Goal: Information Seeking & Learning: Learn about a topic

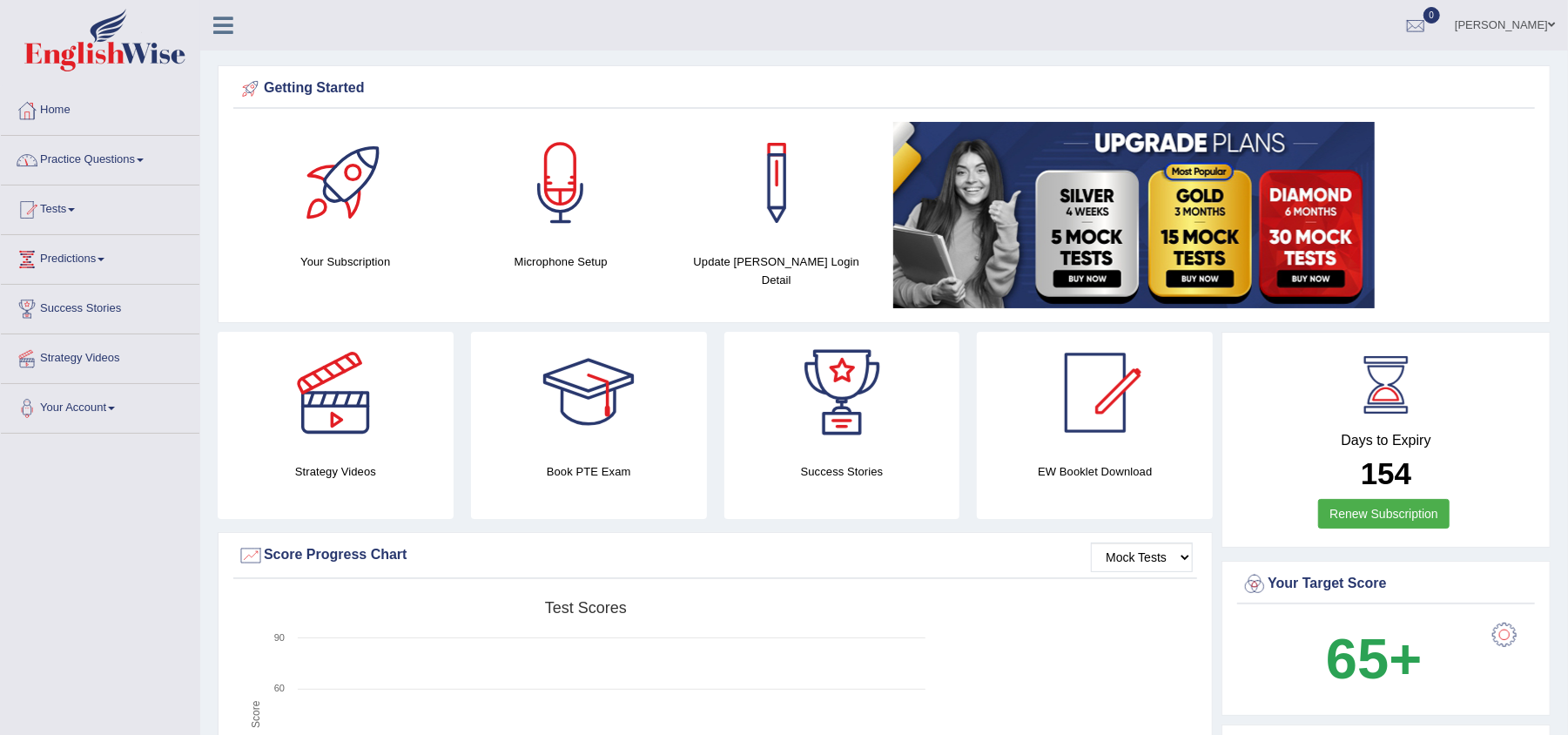
drag, startPoint x: 848, startPoint y: 21, endPoint x: 138, endPoint y: 161, distance: 723.7
click at [138, 161] on link "Practice Questions" at bounding box center [100, 158] width 199 height 44
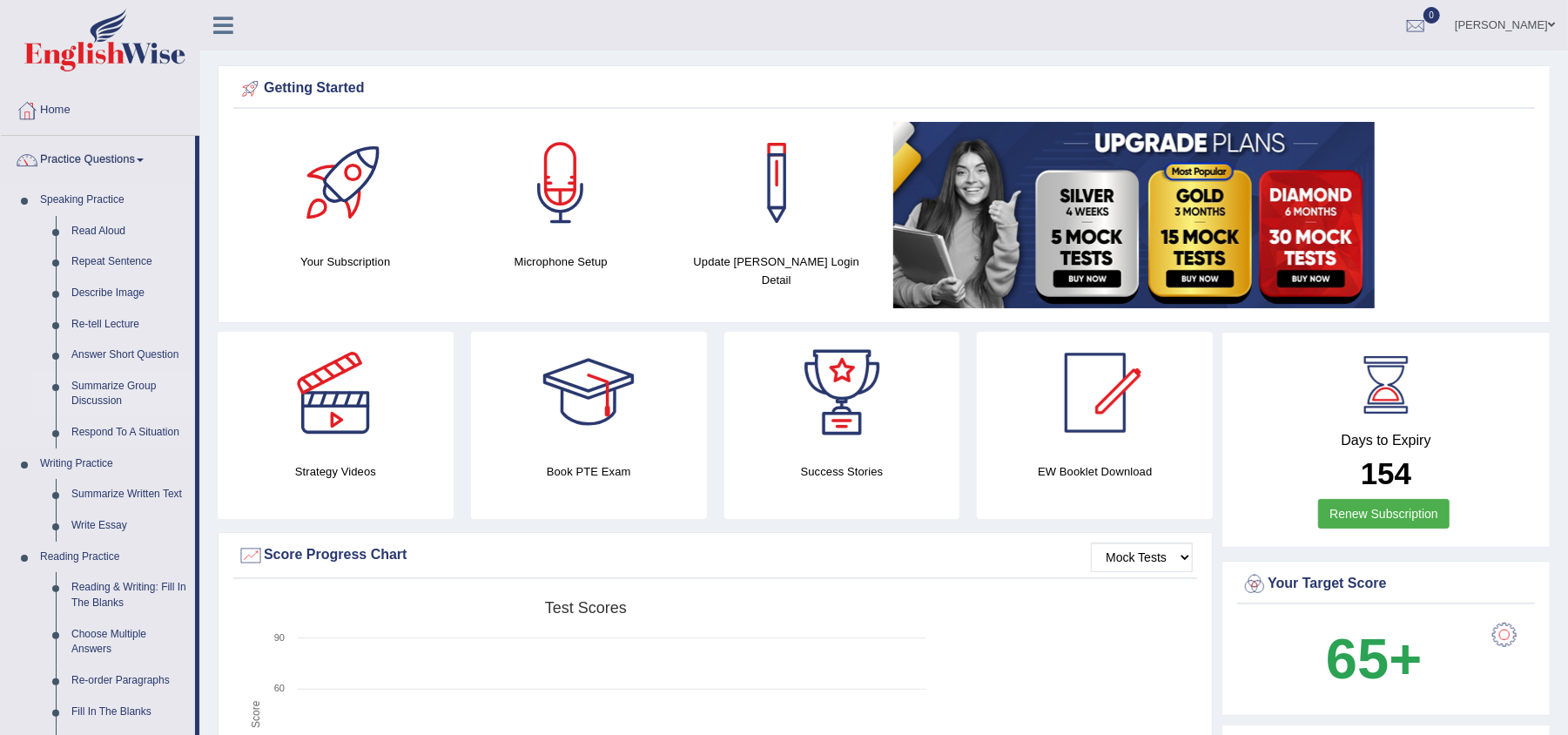
click at [132, 383] on link "Summarize Group Discussion" at bounding box center [130, 393] width 132 height 46
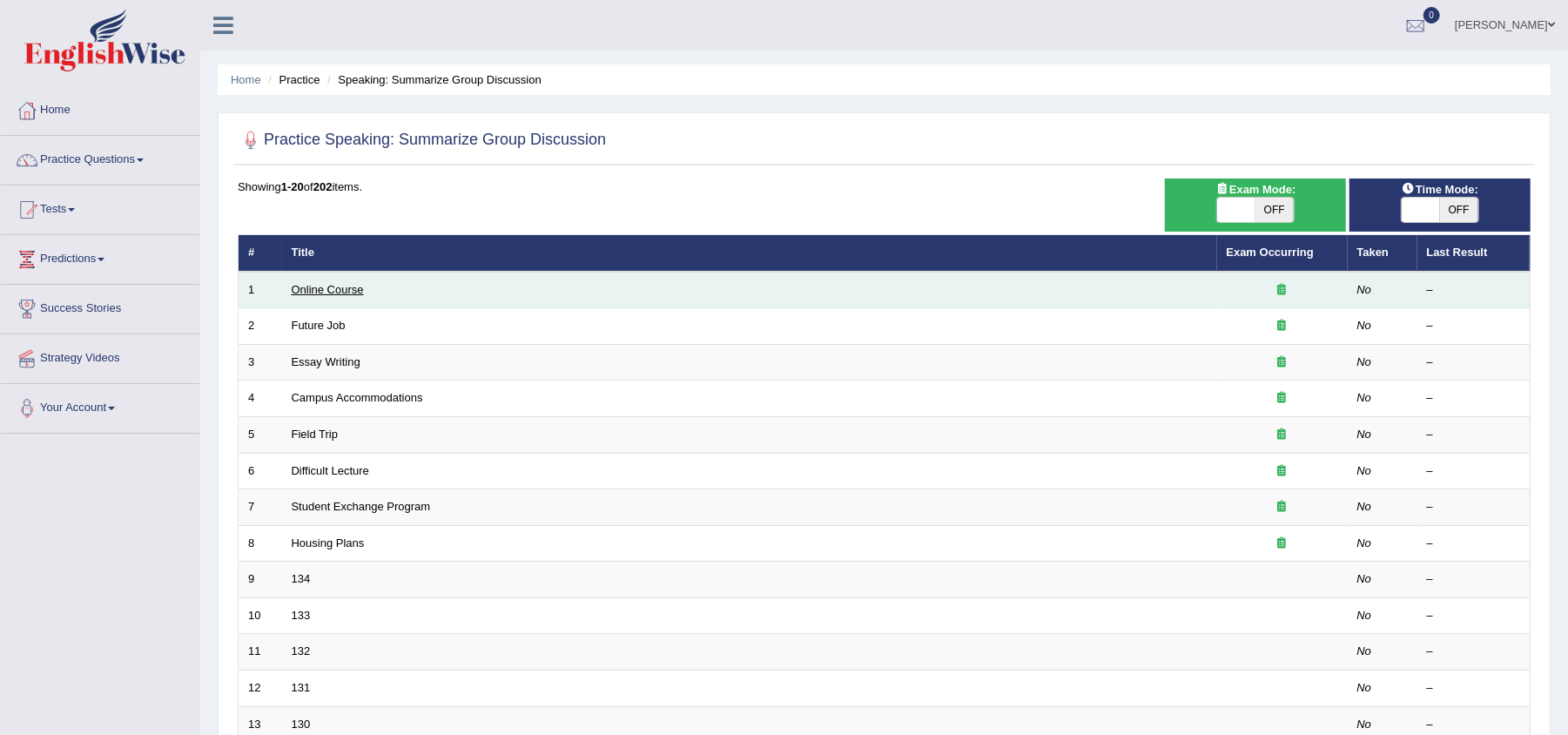
click at [315, 289] on link "Online Course" at bounding box center [328, 289] width 72 height 13
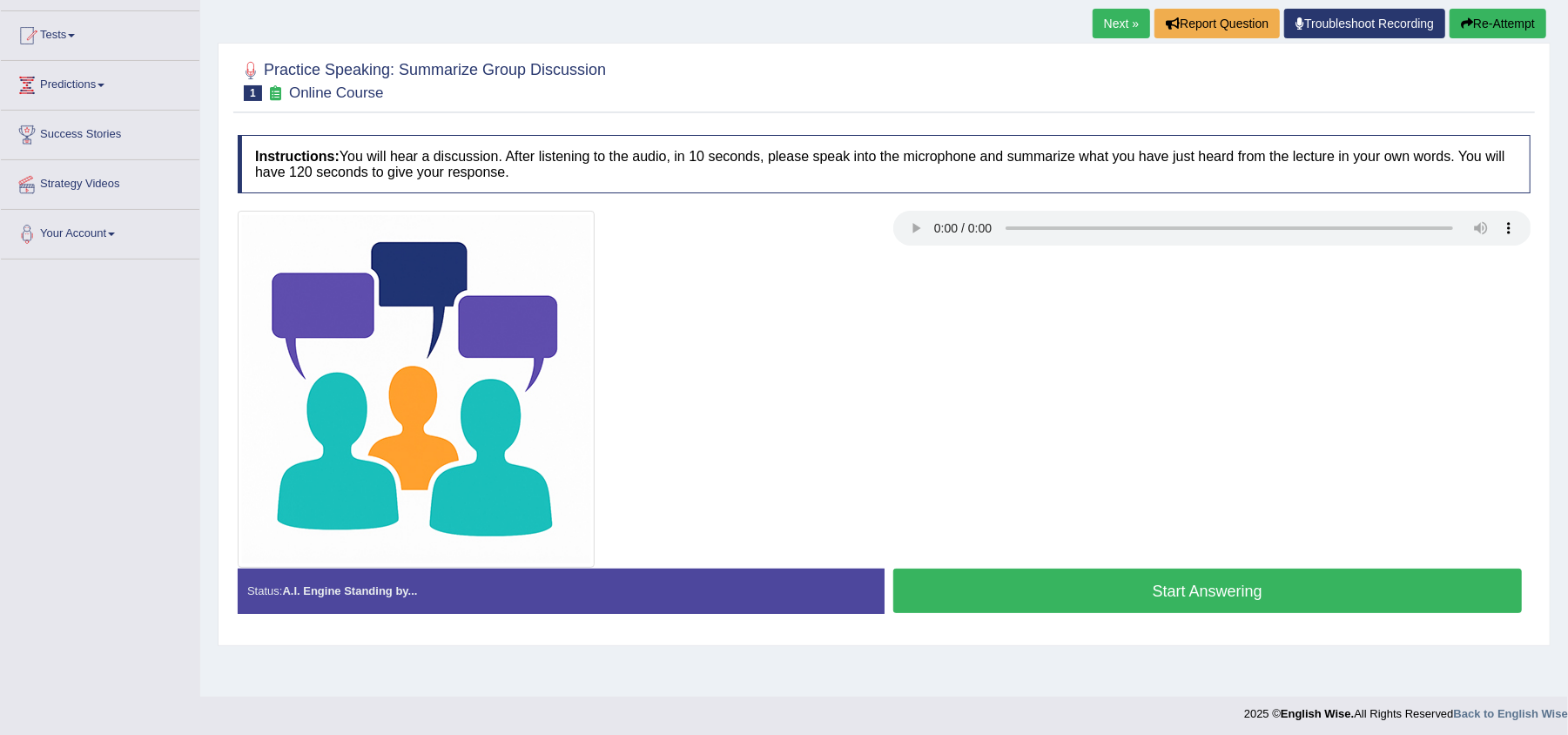
scroll to position [180, 0]
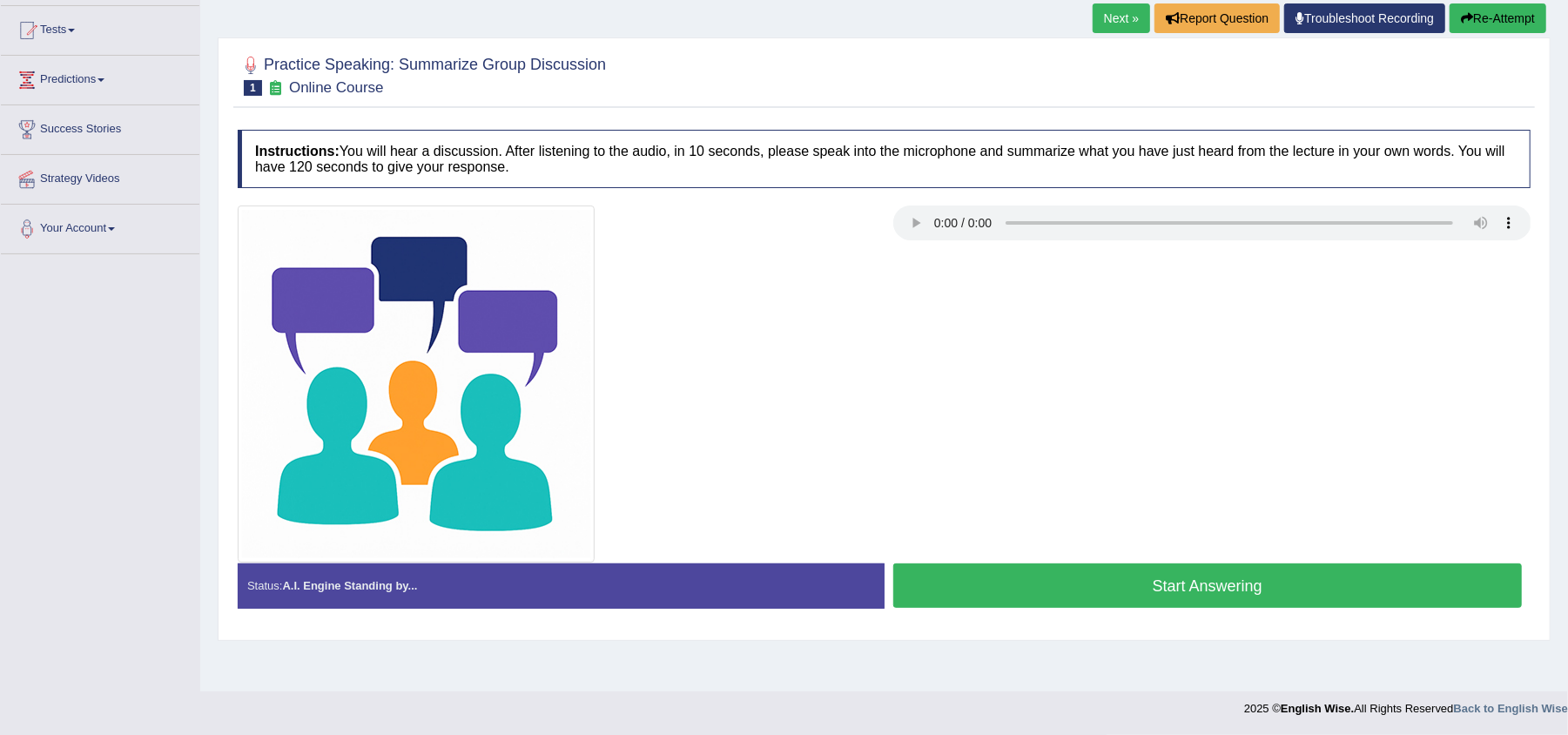
click at [938, 583] on button "Start Answering" at bounding box center [1207, 585] width 629 height 44
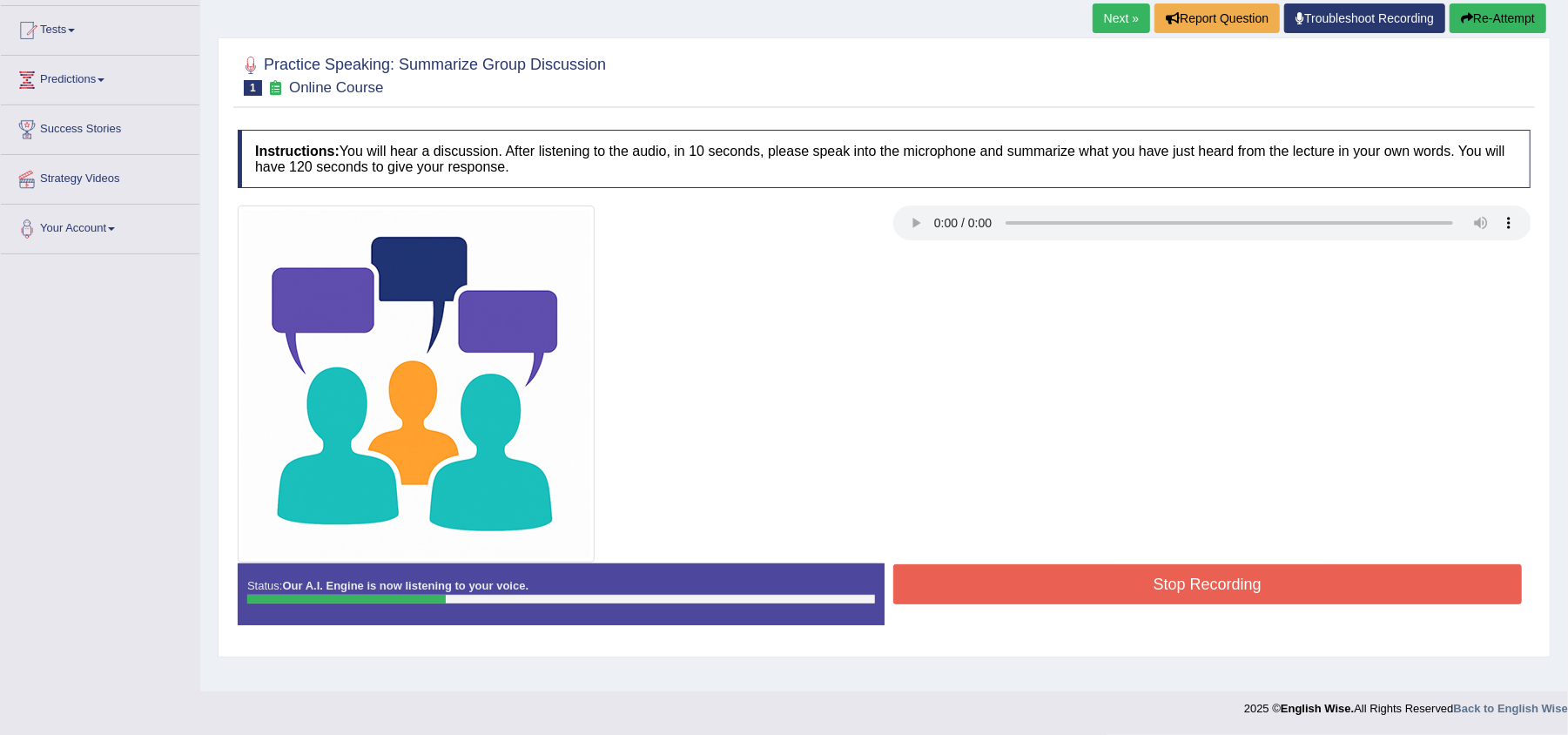
click at [1219, 587] on button "Stop Recording" at bounding box center [1207, 584] width 629 height 40
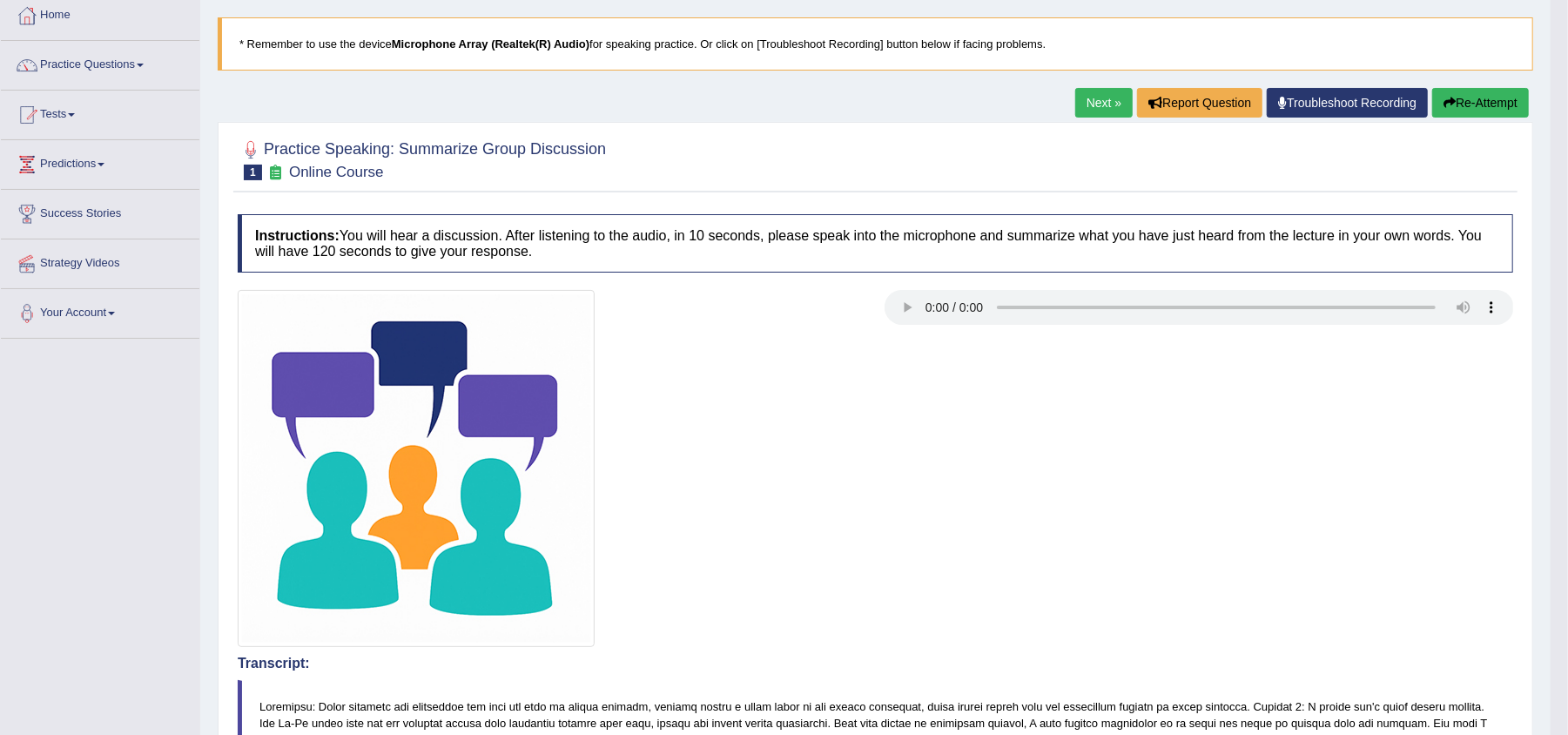
scroll to position [85, 0]
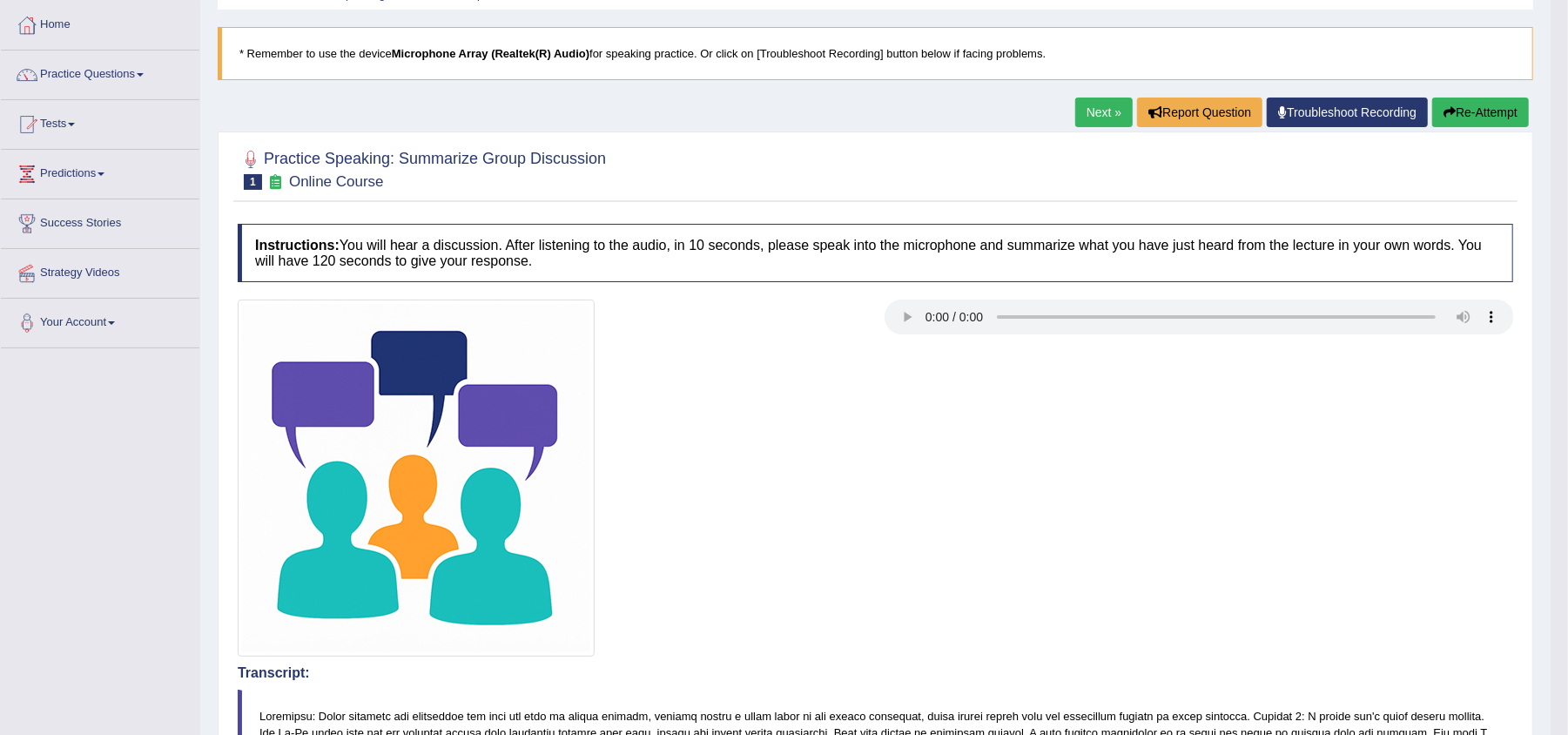
click at [1463, 99] on button "Re-Attempt" at bounding box center [1480, 113] width 97 height 30
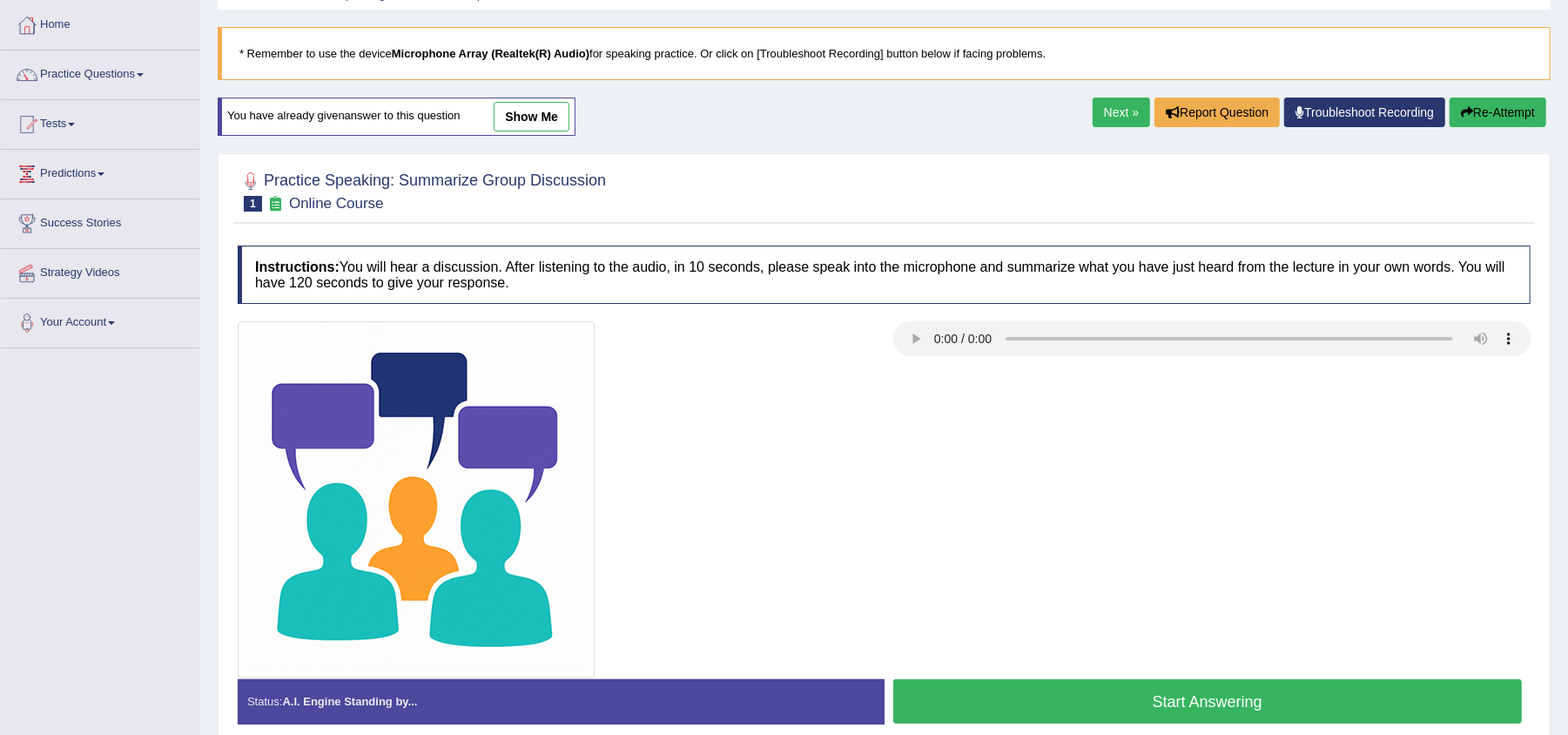
scroll to position [85, 0]
click at [1196, 710] on button "Start Answering" at bounding box center [1207, 701] width 629 height 44
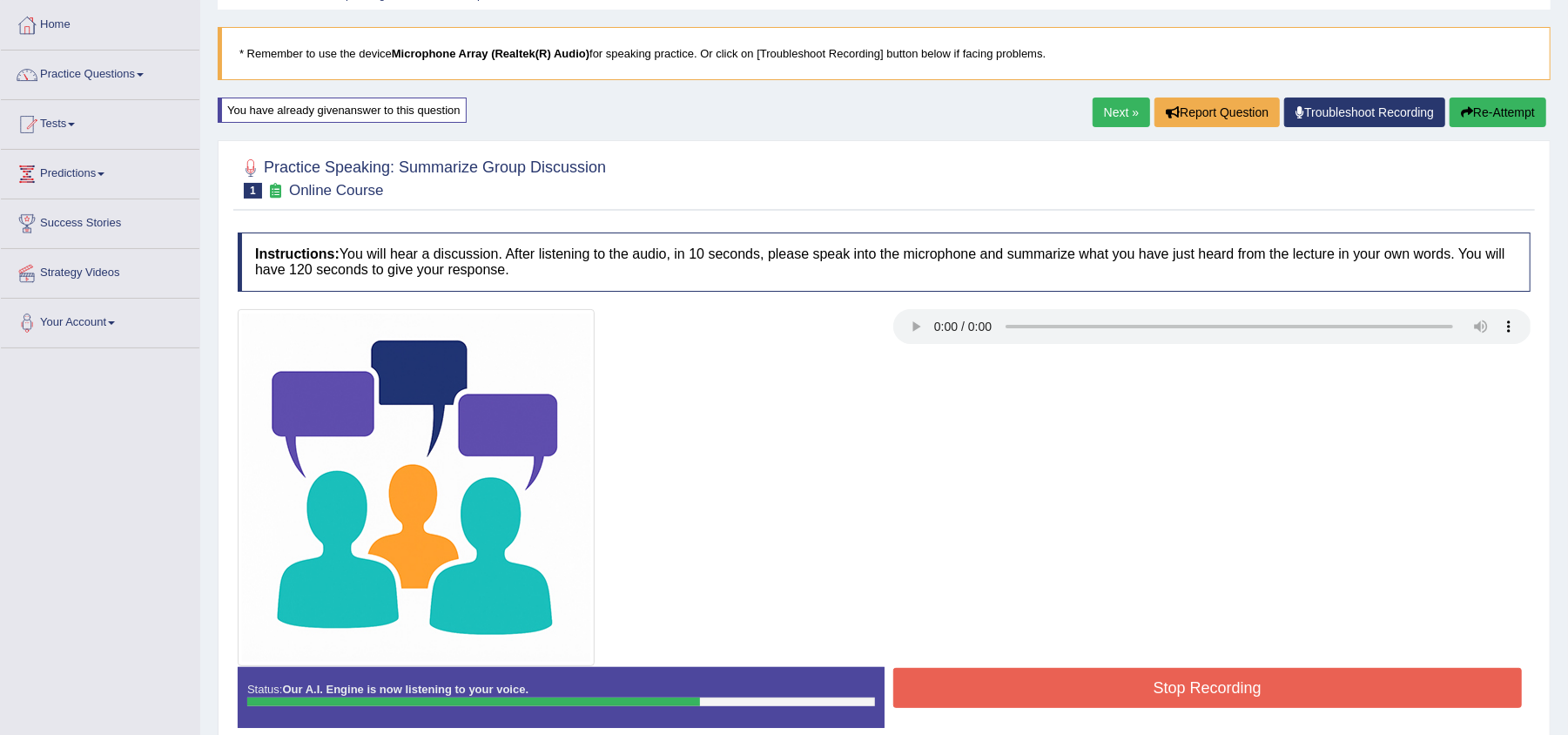
click at [1181, 695] on button "Stop Recording" at bounding box center [1207, 688] width 629 height 40
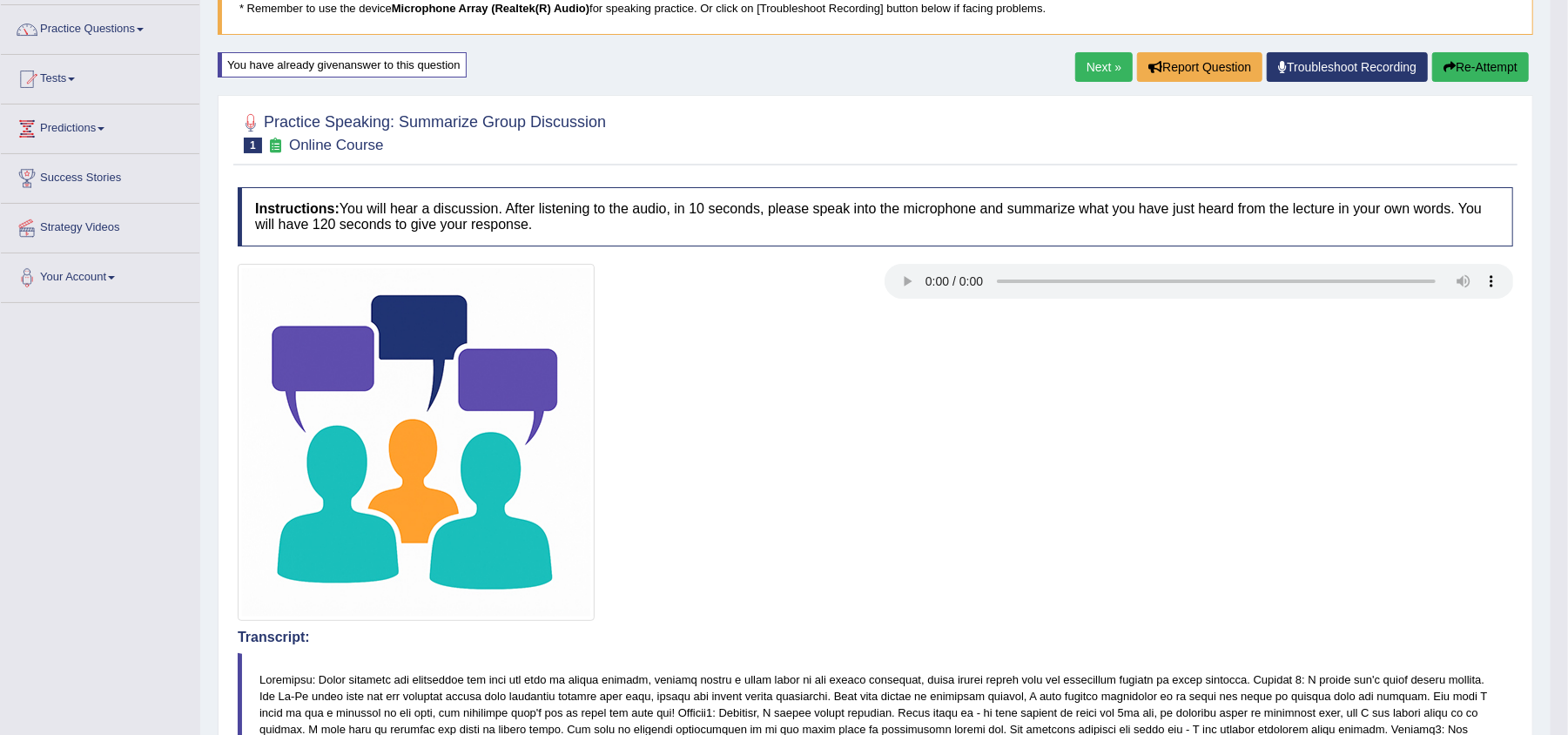
scroll to position [120, 0]
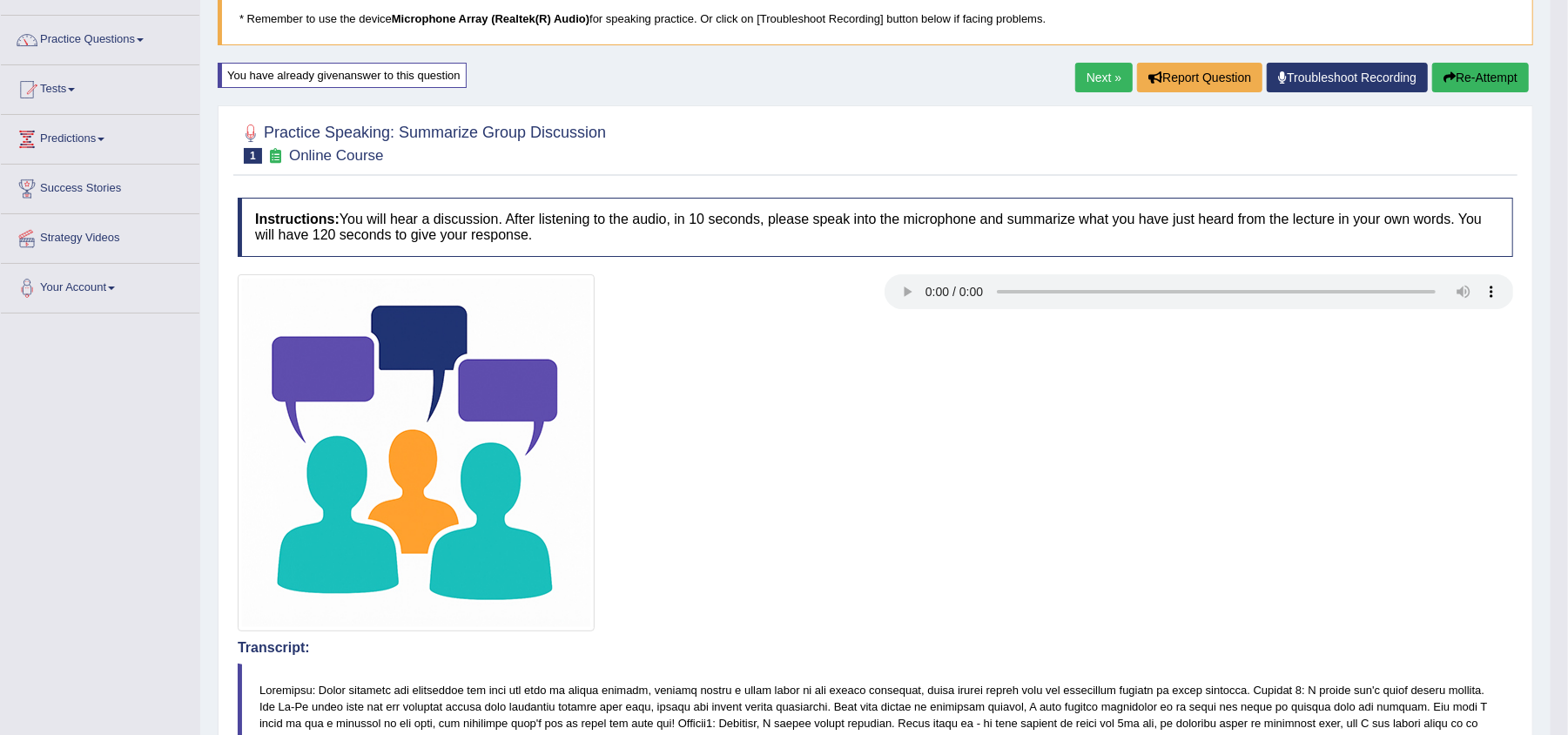
click at [1096, 73] on link "Next »" at bounding box center [1105, 78] width 58 height 30
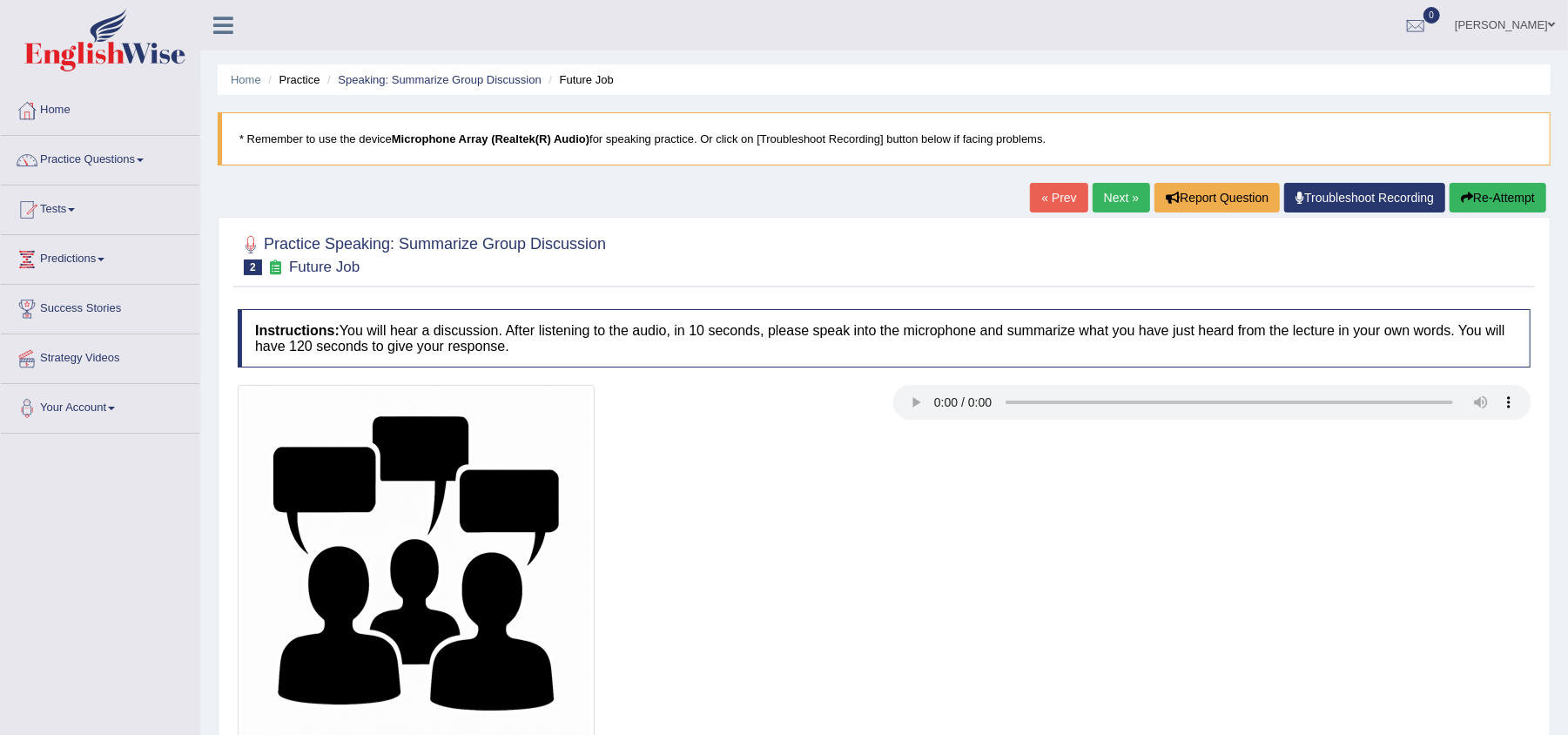
scroll to position [180, 0]
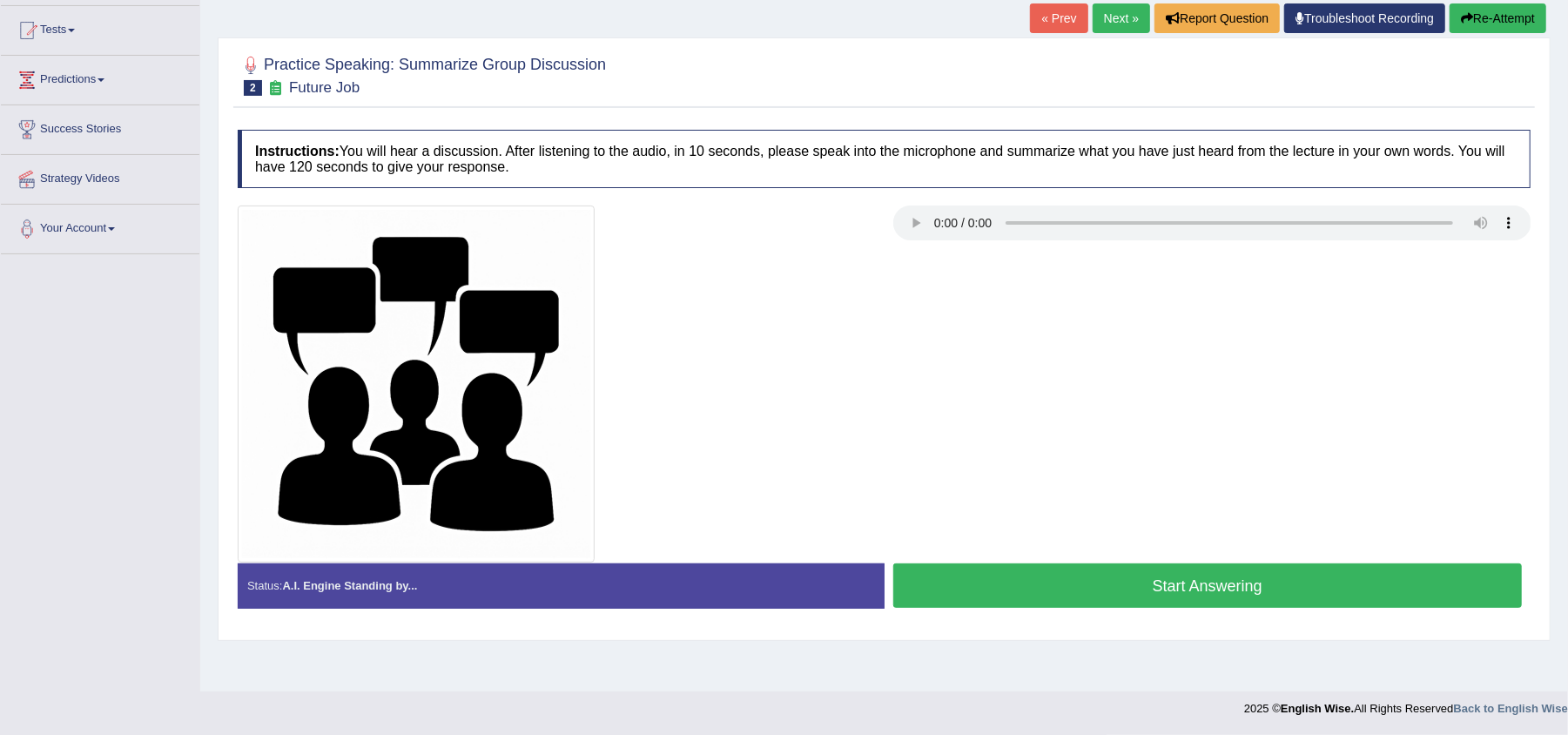
click at [1176, 593] on button "Start Answering" at bounding box center [1207, 585] width 629 height 44
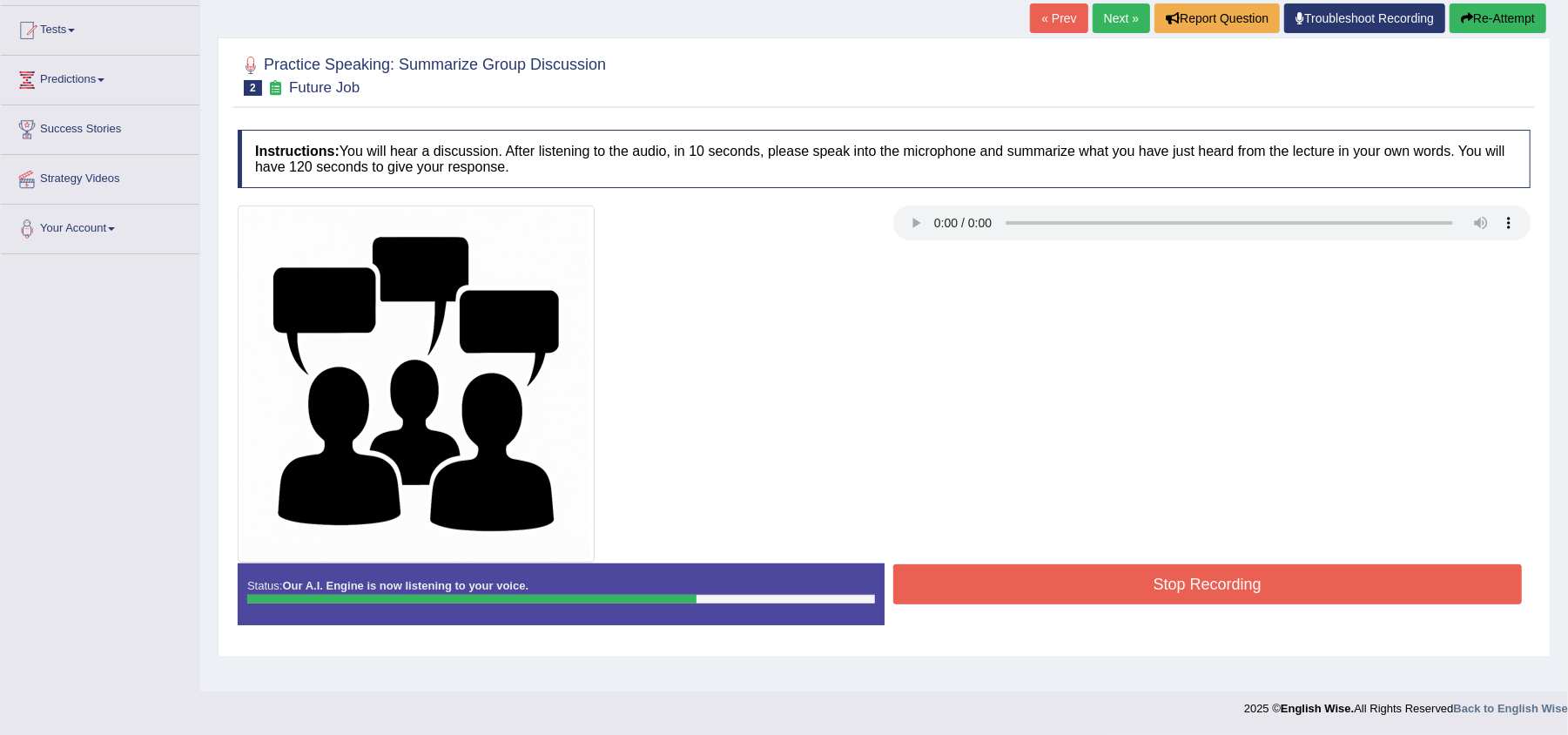
click at [1176, 593] on button "Stop Recording" at bounding box center [1207, 584] width 629 height 40
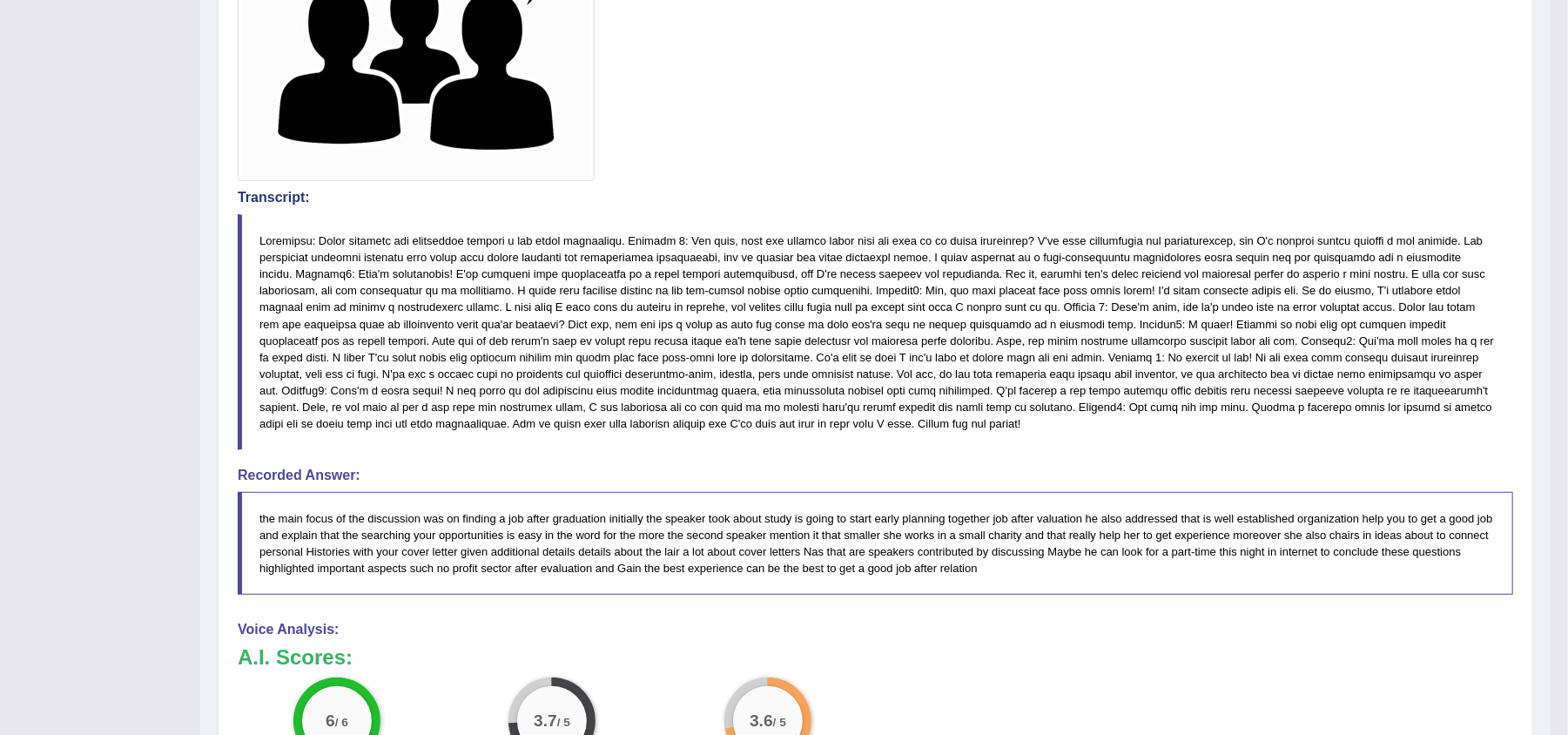
scroll to position [0, 0]
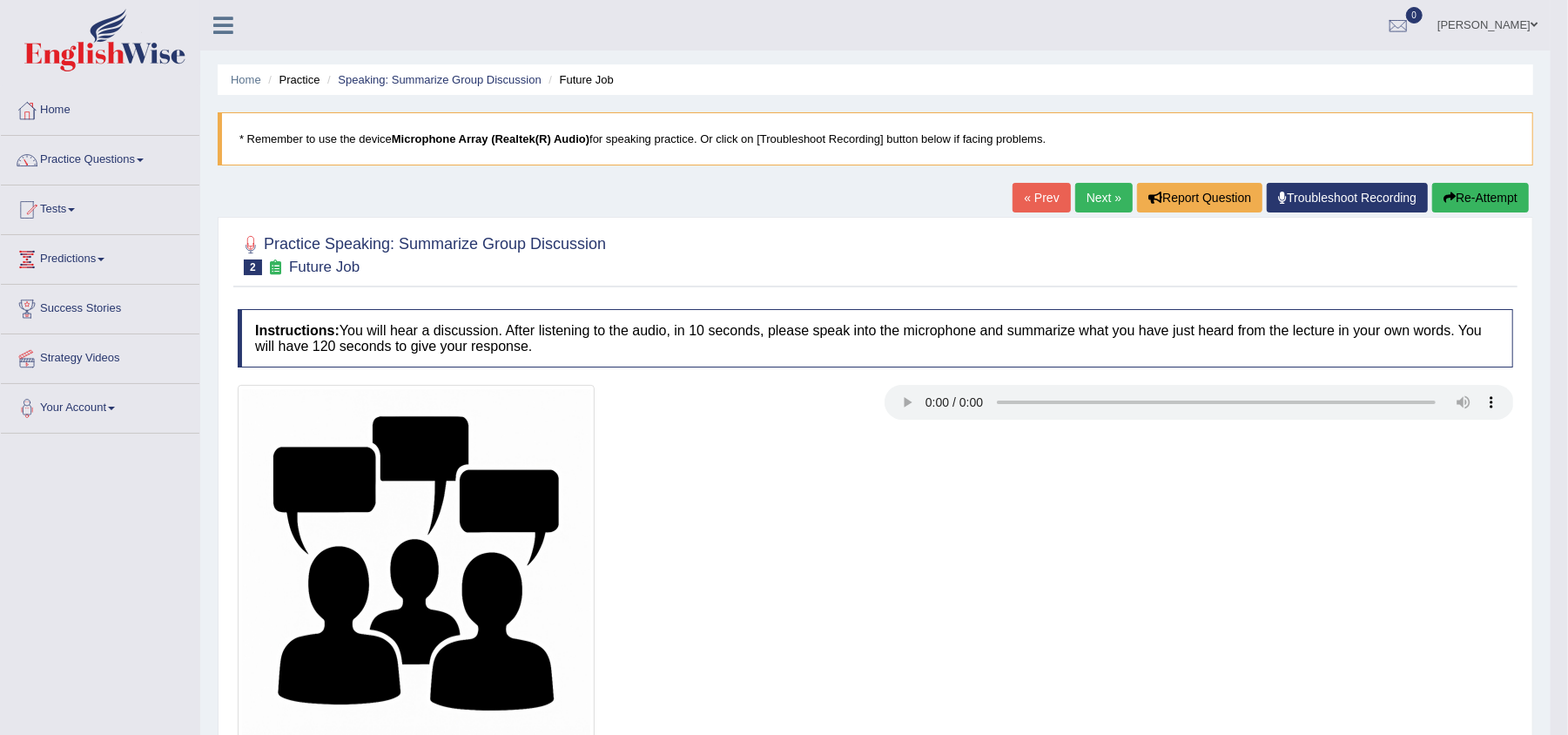
click at [1087, 188] on link "Next »" at bounding box center [1105, 198] width 58 height 30
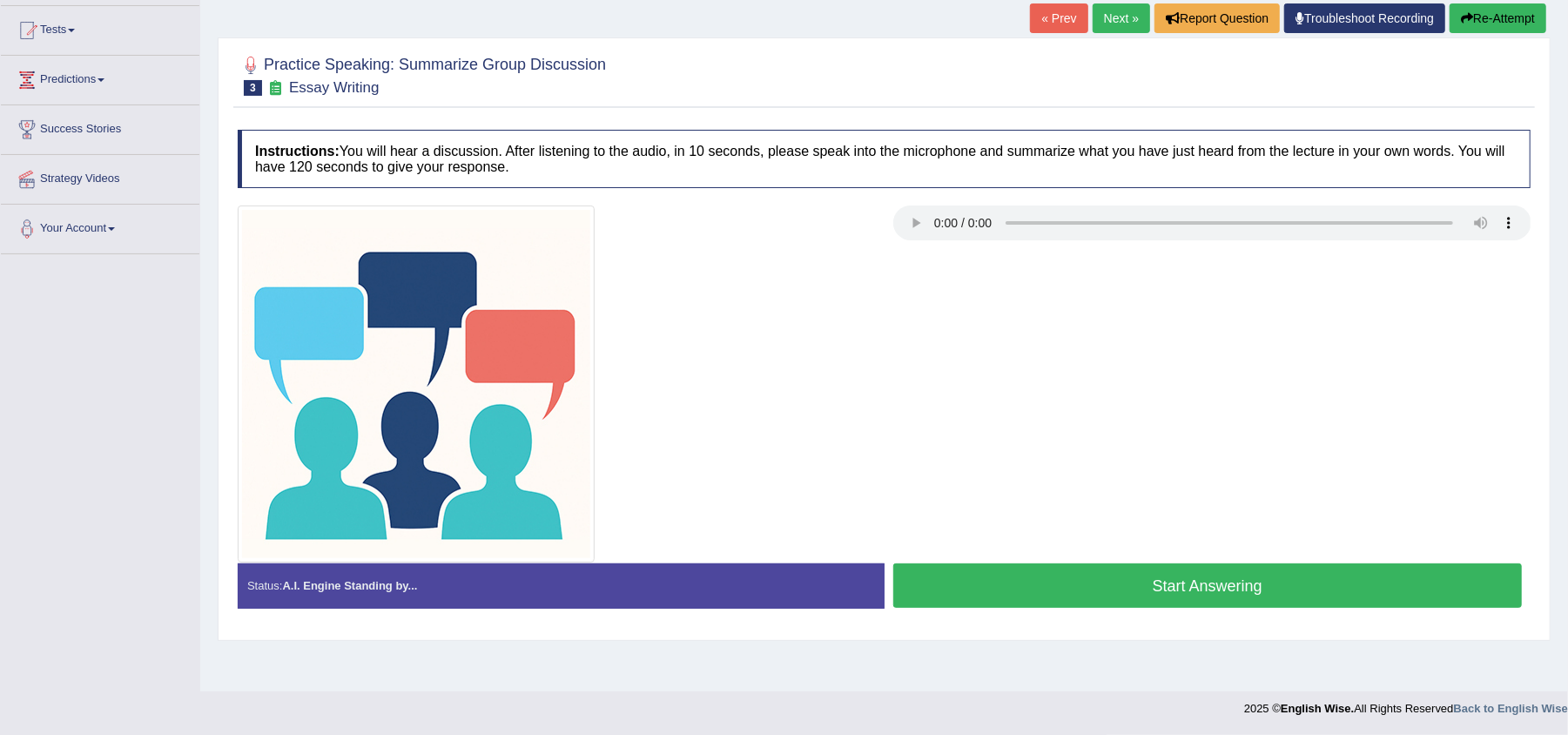
click at [1557, 386] on html "Toggle navigation Home Practice Questions Speaking Practice Read Aloud Repeat S…" at bounding box center [784, 188] width 1568 height 735
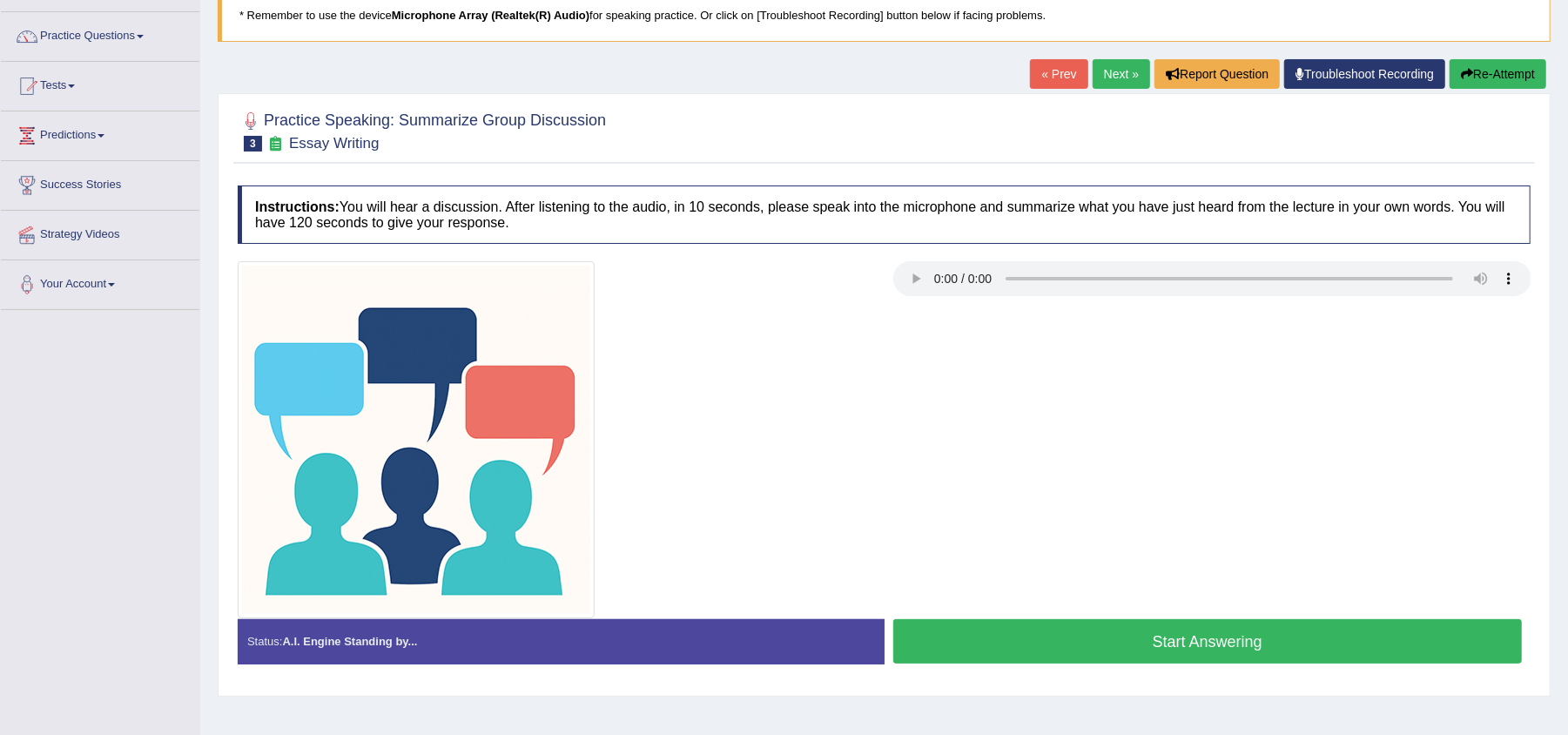
scroll to position [151, 0]
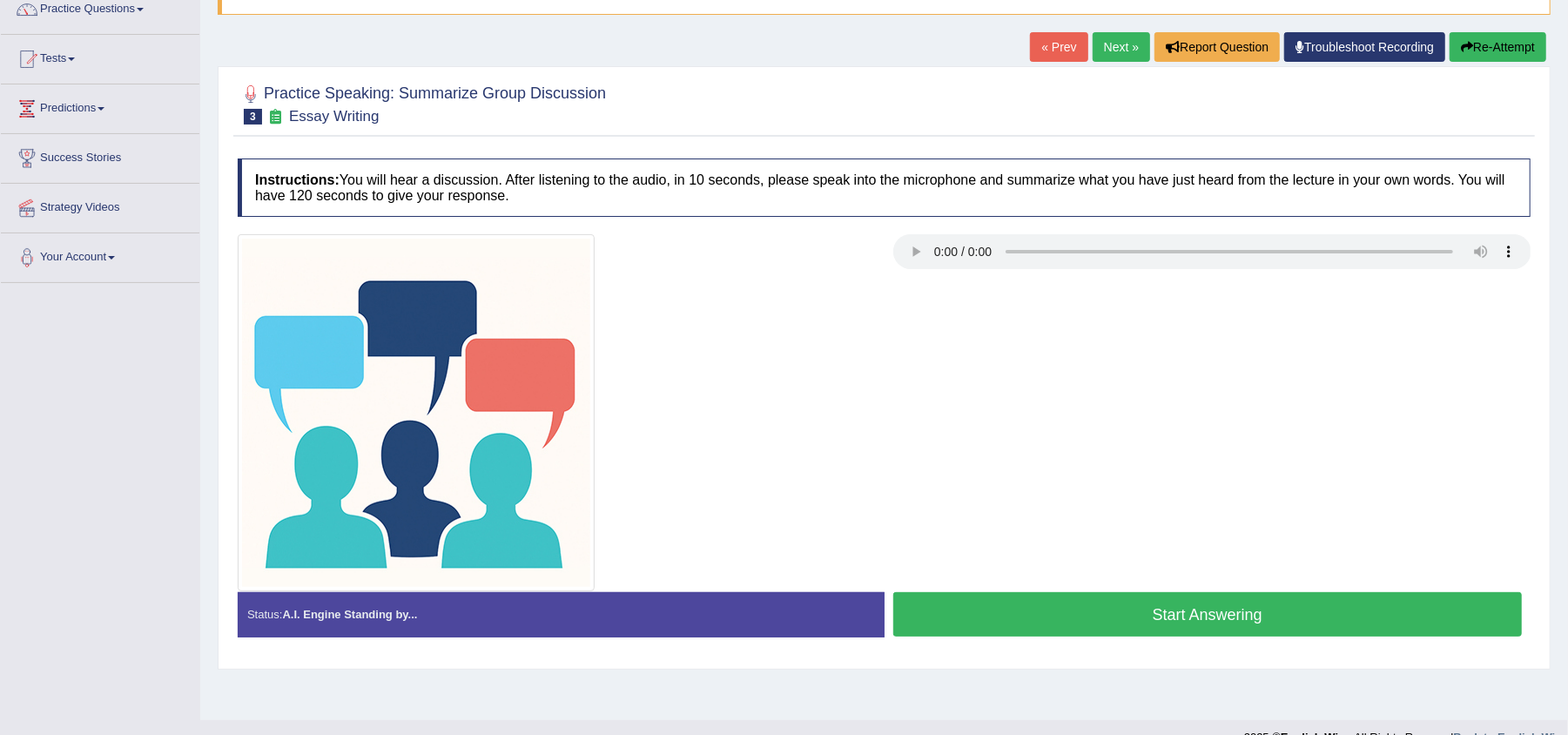
click at [1091, 613] on button "Start Answering" at bounding box center [1207, 614] width 629 height 44
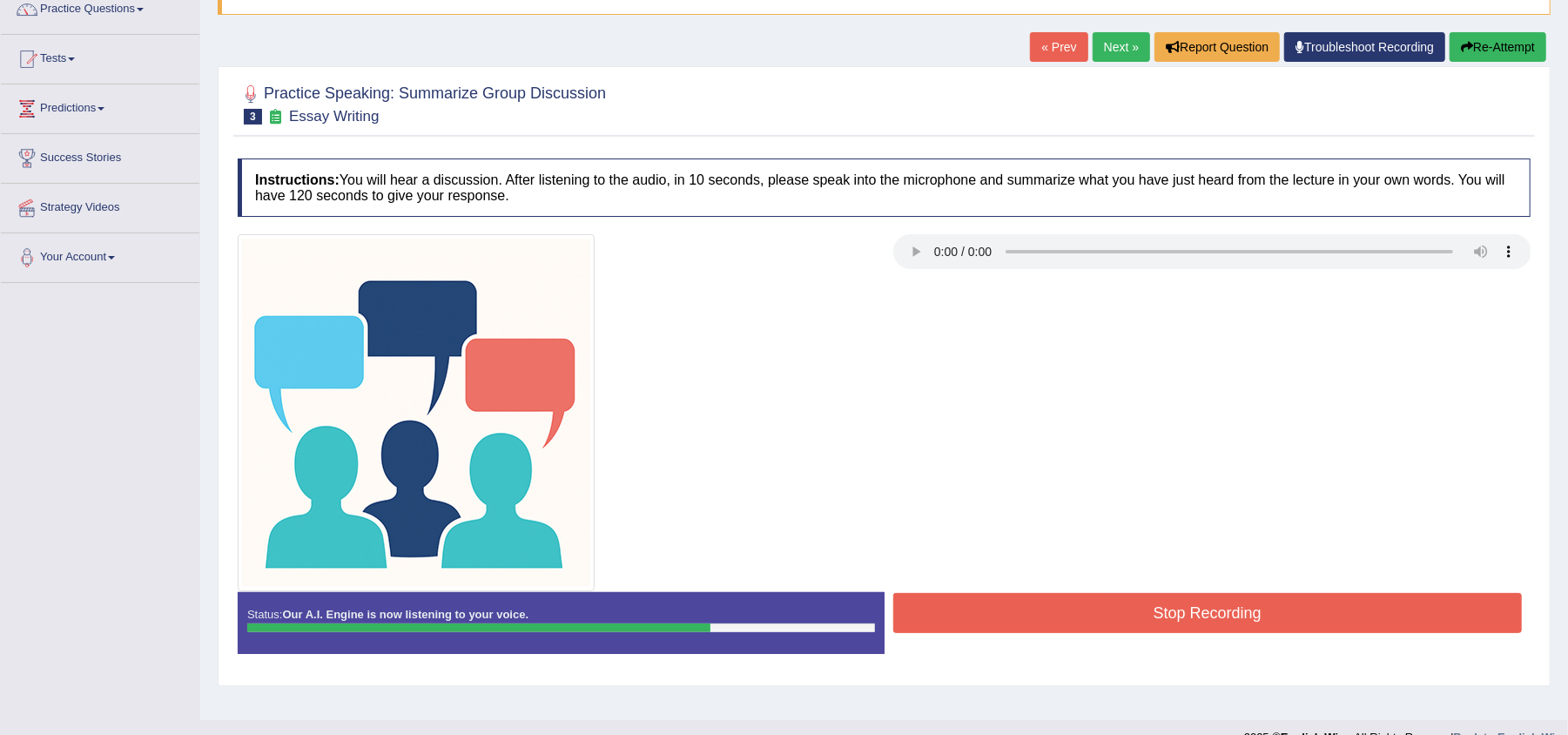
click at [1091, 613] on button "Stop Recording" at bounding box center [1207, 613] width 629 height 40
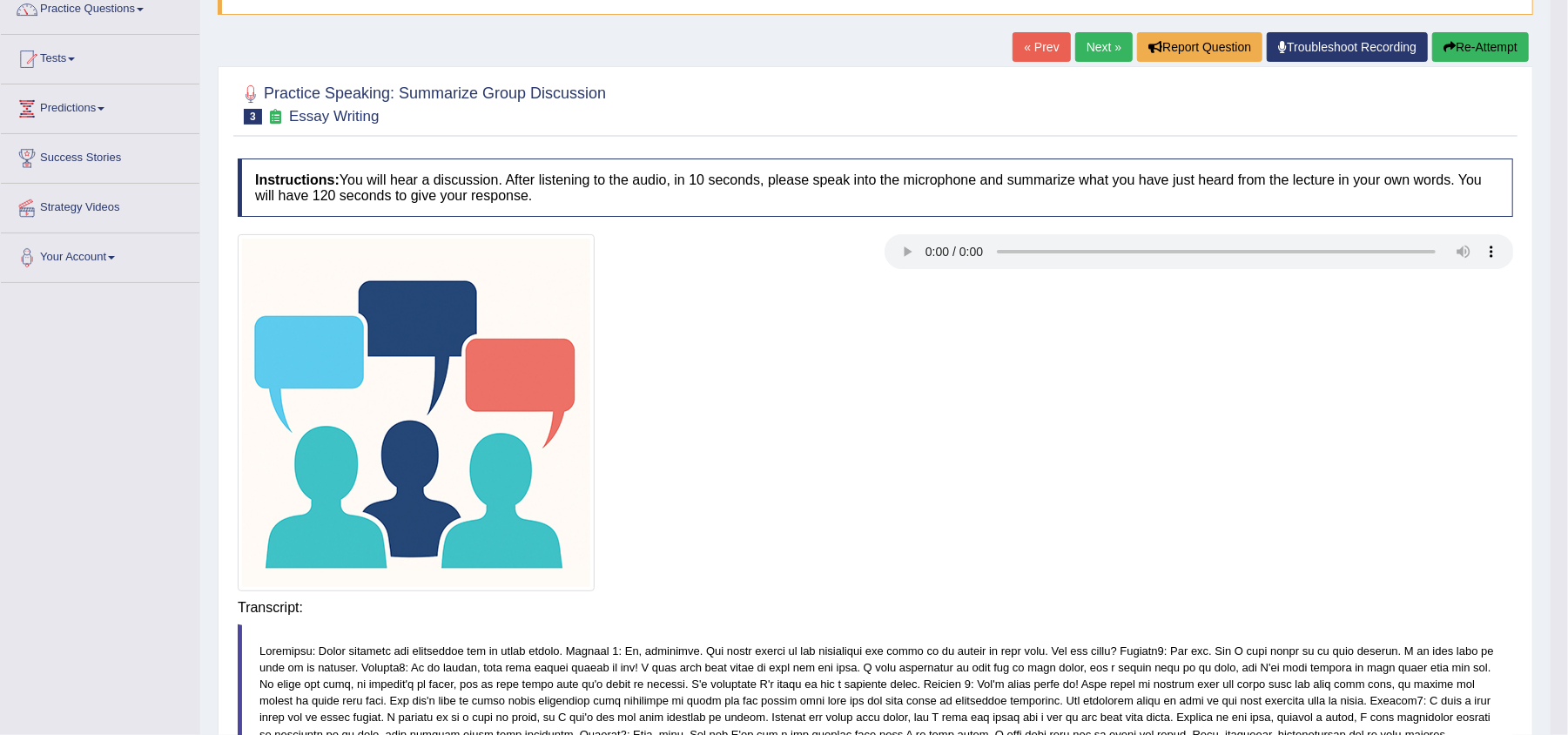
scroll to position [180, 0]
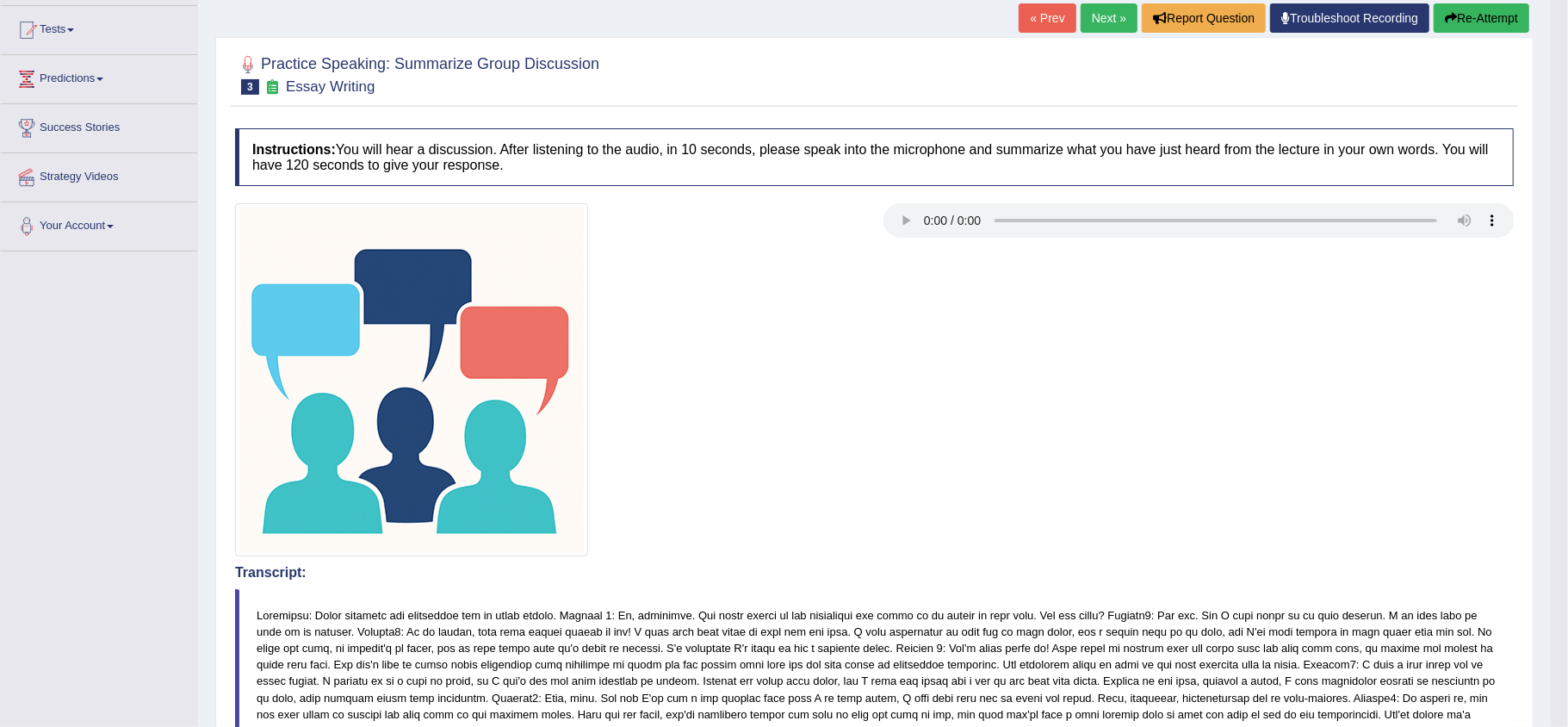
drag, startPoint x: 1567, startPoint y: 465, endPoint x: 1511, endPoint y: 639, distance: 182.8
click at [1511, 549] on html "Toggle navigation Home Practice Questions Speaking Practice Read Aloud Repeat S…" at bounding box center [784, 186] width 1568 height 727
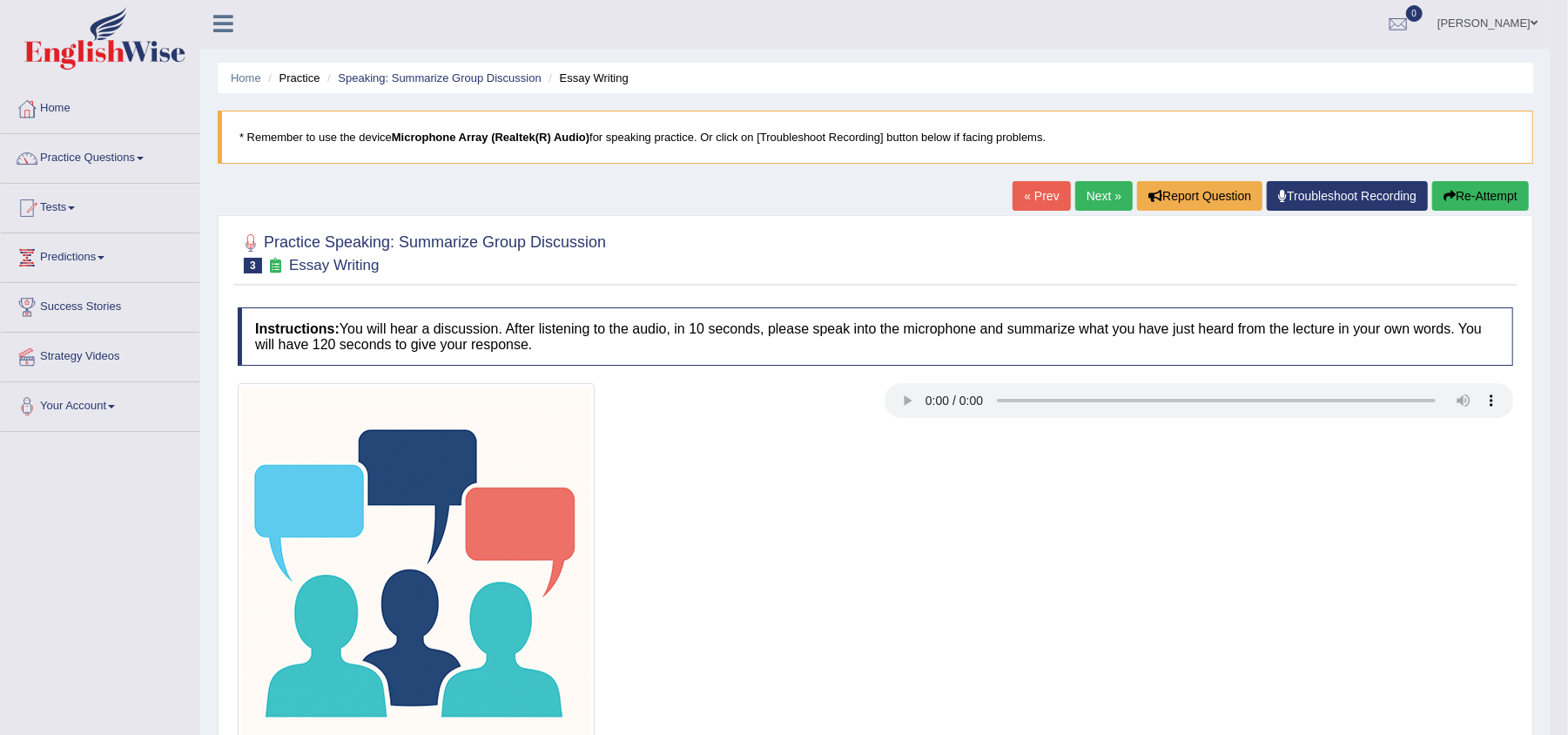
scroll to position [0, 0]
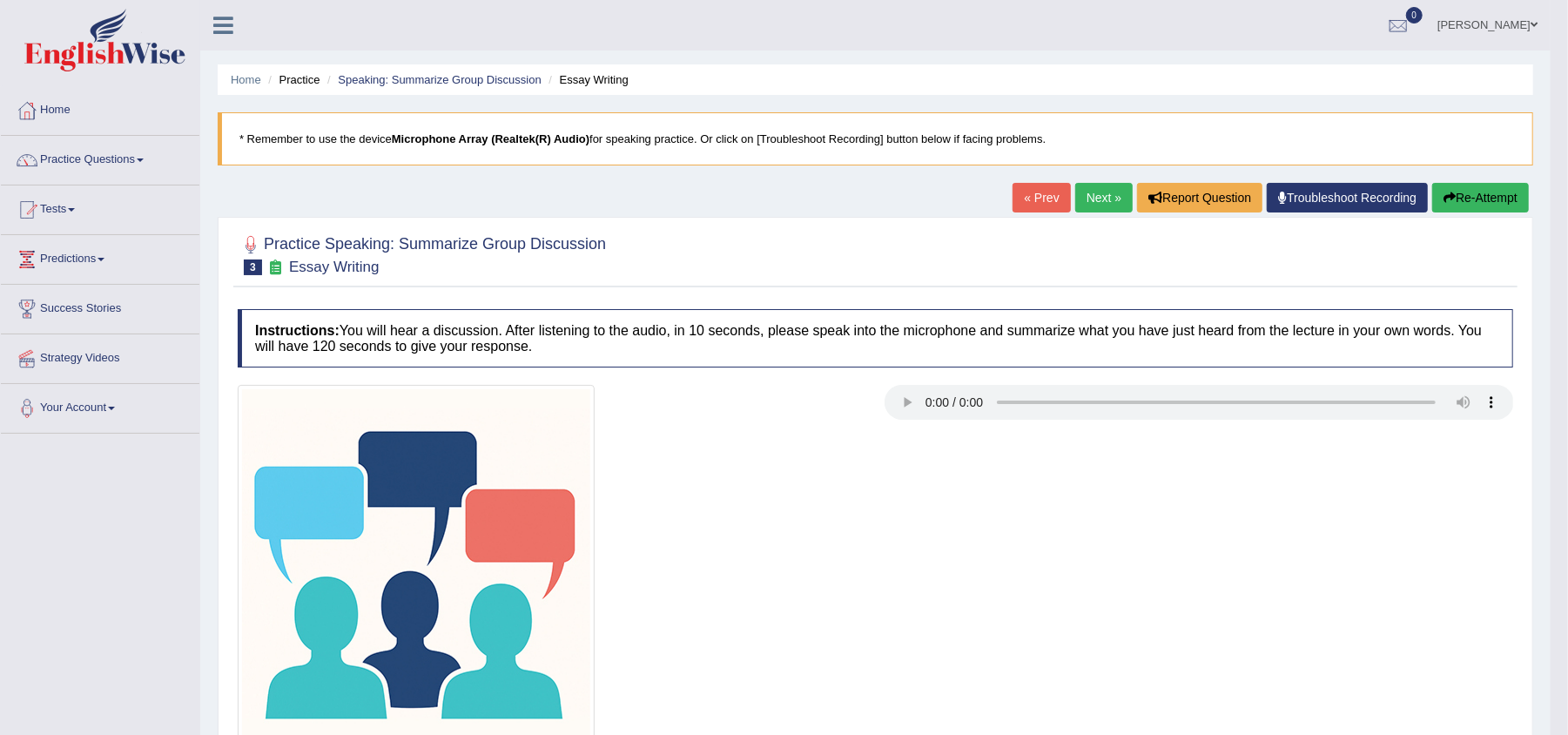
click at [1089, 209] on link "Next »" at bounding box center [1105, 198] width 58 height 30
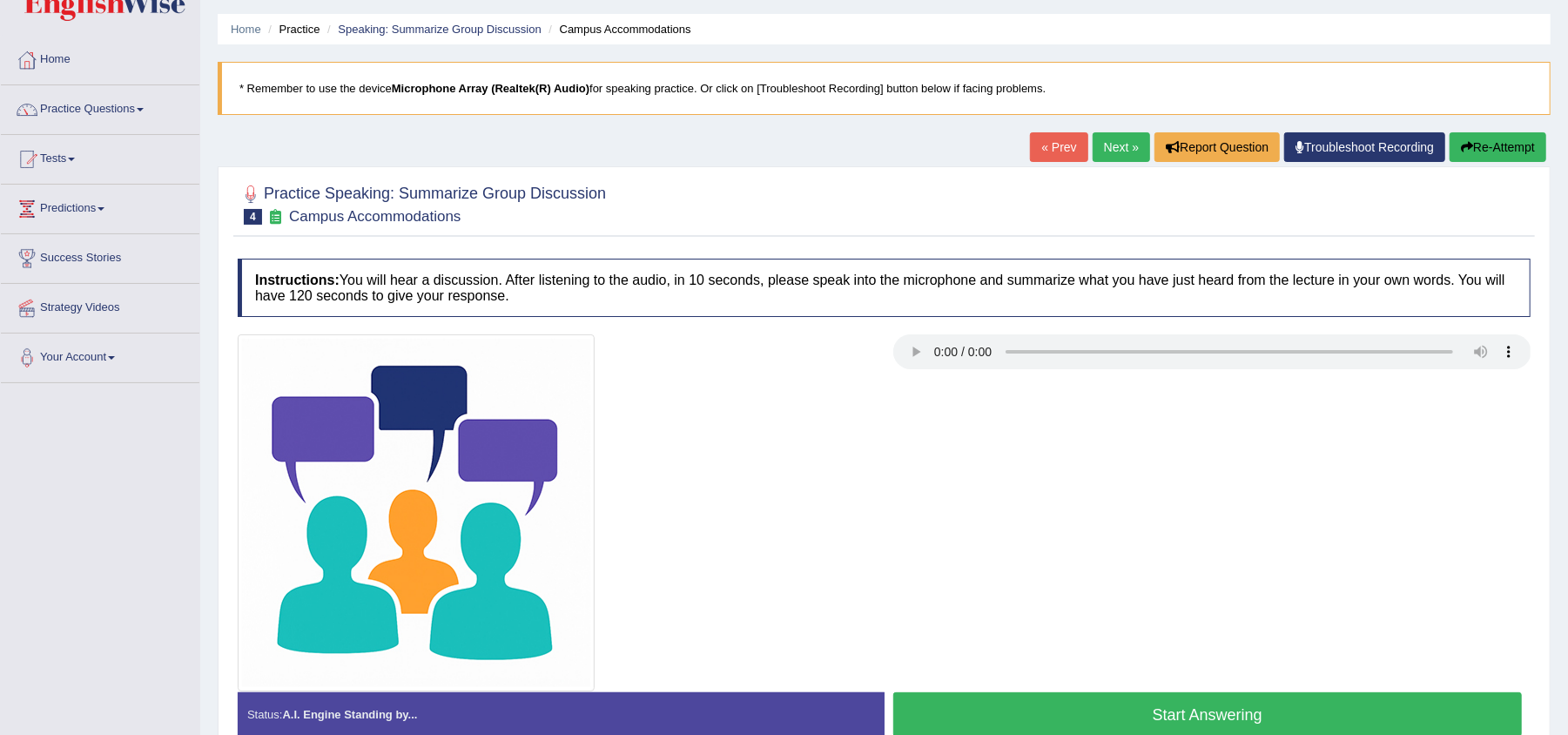
scroll to position [49, 0]
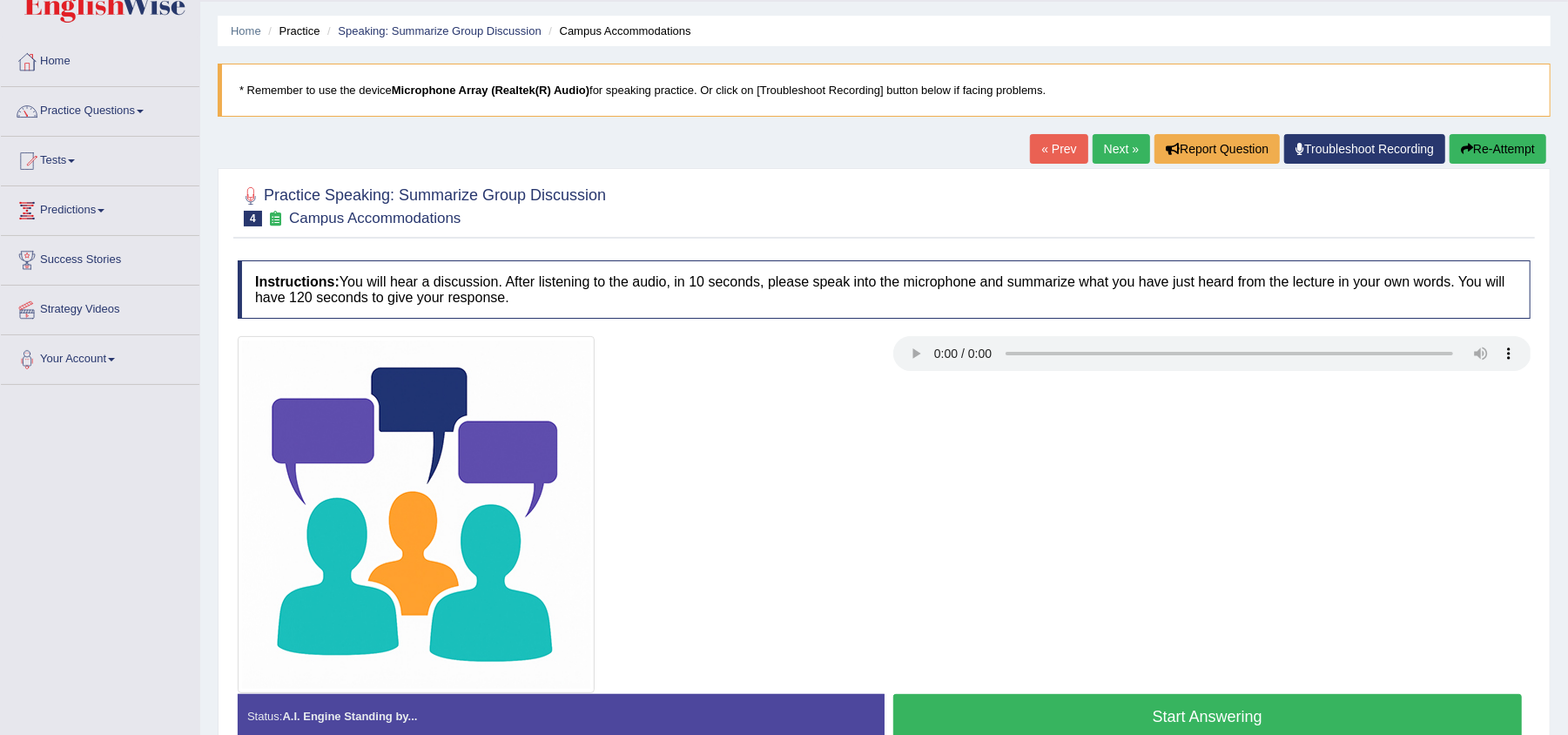
click at [1567, 307] on html "Toggle navigation Home Practice Questions Speaking Practice Read Aloud Repeat S…" at bounding box center [784, 319] width 1568 height 735
